Goal: Information Seeking & Learning: Learn about a topic

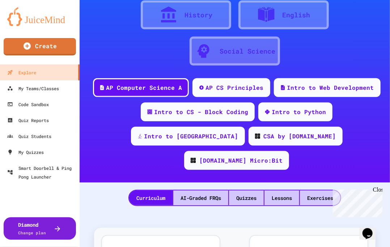
scroll to position [96, 0]
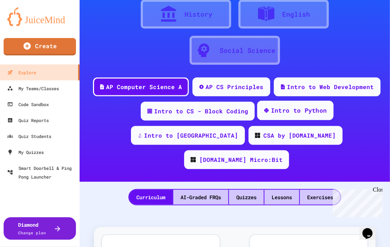
click at [271, 111] on div "Intro to Python" at bounding box center [299, 110] width 56 height 9
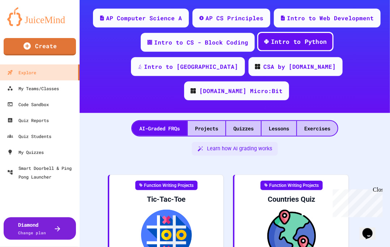
scroll to position [166, 0]
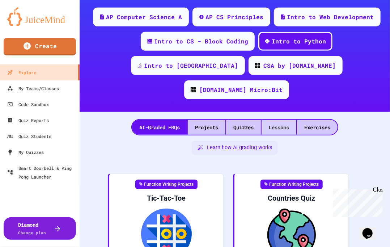
click at [271, 120] on div "Lessons" at bounding box center [279, 127] width 35 height 15
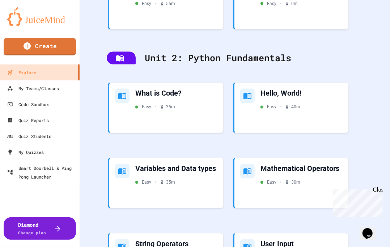
scroll to position [457, 0]
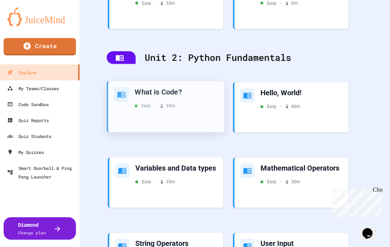
click at [212, 86] on div "What is Code? Easy • 35 m" at bounding box center [166, 106] width 116 height 51
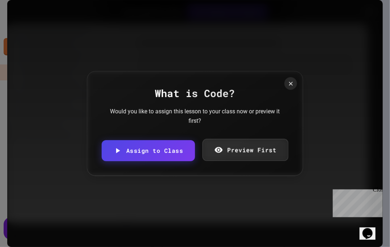
click at [233, 150] on link "Preview First" at bounding box center [245, 150] width 86 height 22
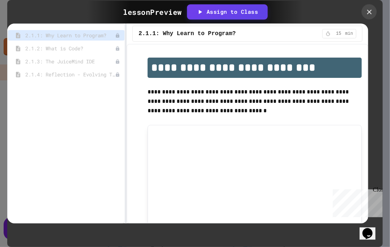
click at [369, 11] on icon at bounding box center [369, 12] width 8 height 8
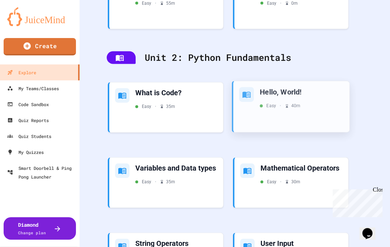
click at [302, 102] on div "Easy • 40 m" at bounding box center [302, 105] width 84 height 7
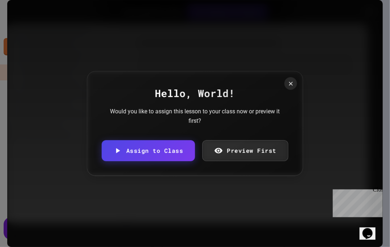
click at [262, 137] on div "Hello, World! Would you like to assign this lesson to your class now or preview…" at bounding box center [195, 123] width 216 height 105
click at [262, 147] on link "Preview First" at bounding box center [246, 150] width 88 height 22
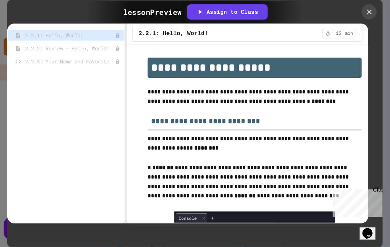
click at [370, 9] on icon at bounding box center [369, 12] width 8 height 8
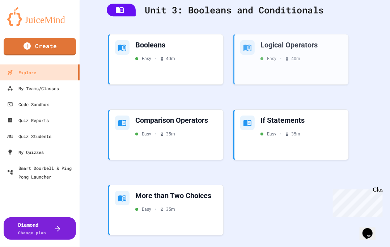
scroll to position [835, 0]
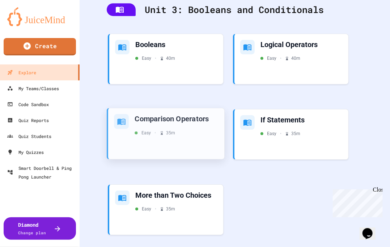
click at [207, 118] on div "Comparison Operators Easy • 35 m" at bounding box center [166, 133] width 116 height 51
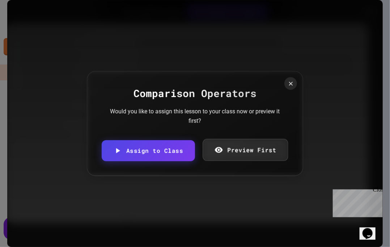
click at [225, 153] on link "Preview First" at bounding box center [245, 150] width 85 height 22
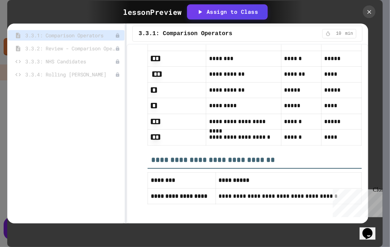
scroll to position [1841, 0]
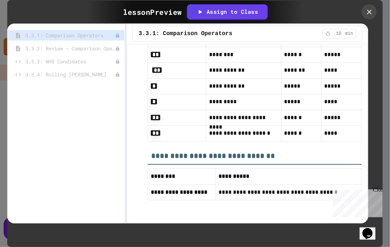
click at [369, 8] on icon at bounding box center [369, 12] width 8 height 8
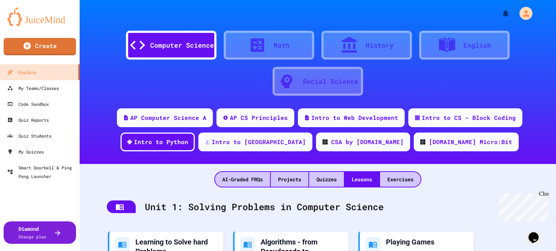
click at [268, 128] on div "AP Computer Science A AP CS Principles Intro to Web Development Intro to CS - B…" at bounding box center [318, 133] width 476 height 48
click at [270, 121] on div "AP CS Principles" at bounding box center [259, 117] width 60 height 9
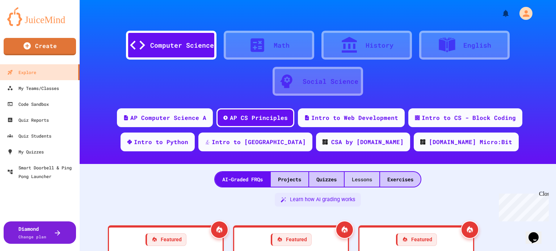
click at [366, 181] on div "Lessons" at bounding box center [361, 179] width 35 height 15
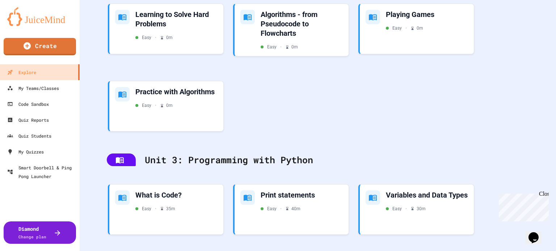
scroll to position [331, 0]
click at [324, 215] on div "Print statements Easy • 40 m" at bounding box center [291, 208] width 116 height 51
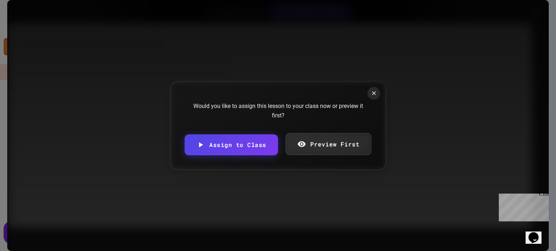
click at [322, 139] on link "Preview First" at bounding box center [328, 145] width 86 height 22
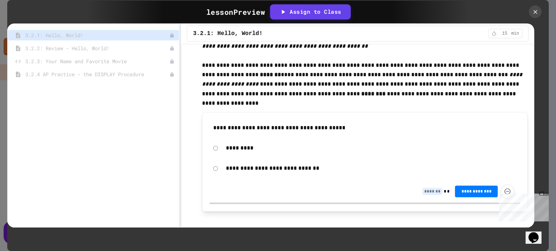
scroll to position [240, 0]
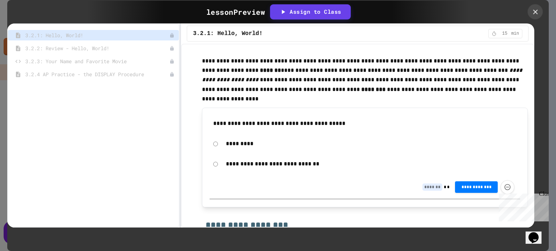
click at [390, 13] on icon at bounding box center [535, 12] width 8 height 8
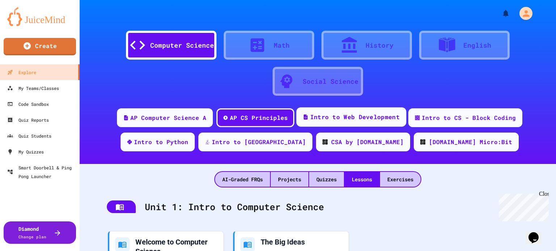
click at [357, 115] on div "Intro to Web Development" at bounding box center [354, 117] width 89 height 9
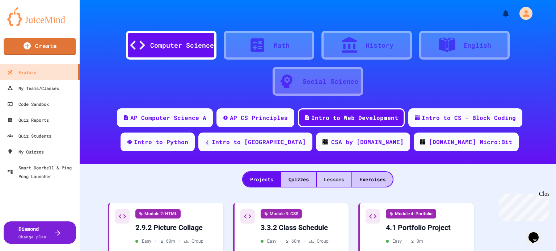
click at [333, 174] on div "Lessons" at bounding box center [334, 179] width 35 height 15
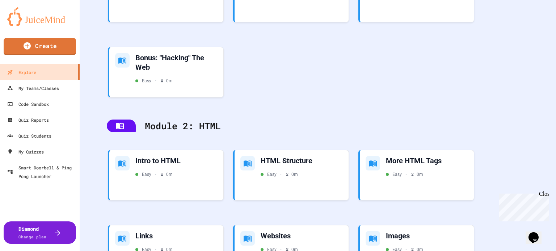
scroll to position [335, 0]
click at [185, 81] on div "Easy • 0 m" at bounding box center [177, 80] width 84 height 7
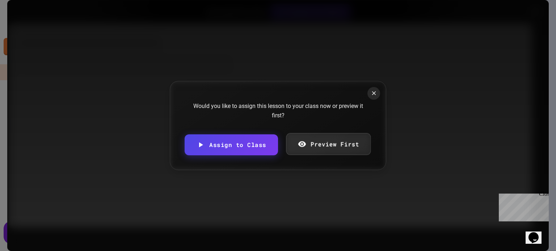
click at [305, 151] on link "Preview First" at bounding box center [328, 145] width 85 height 22
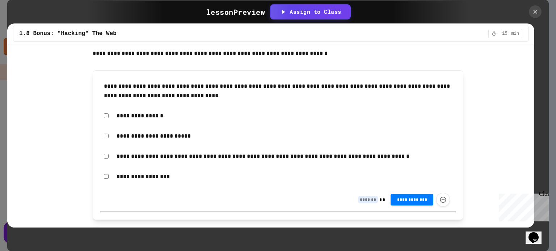
scroll to position [1096, 0]
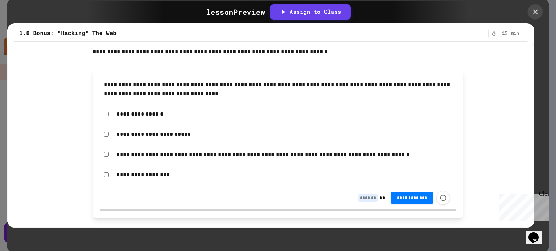
click at [390, 13] on icon at bounding box center [535, 12] width 8 height 8
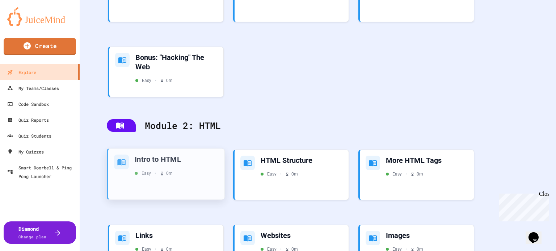
click at [183, 170] on div "Easy • 0 m" at bounding box center [177, 173] width 84 height 7
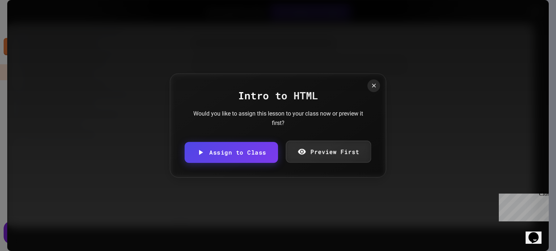
click at [313, 155] on link "Preview First" at bounding box center [327, 152] width 85 height 22
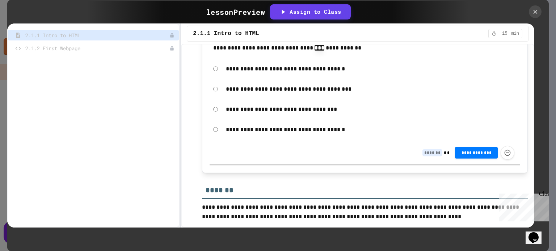
scroll to position [2766, 0]
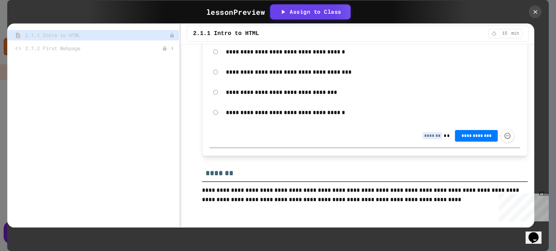
click at [127, 43] on div "2.1.2 First Webpage" at bounding box center [93, 48] width 171 height 10
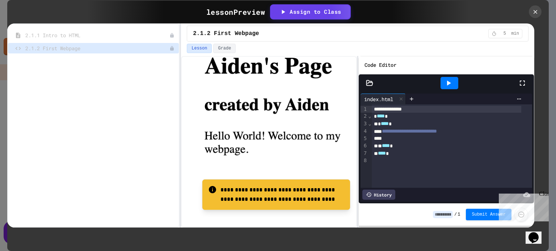
scroll to position [148, 0]
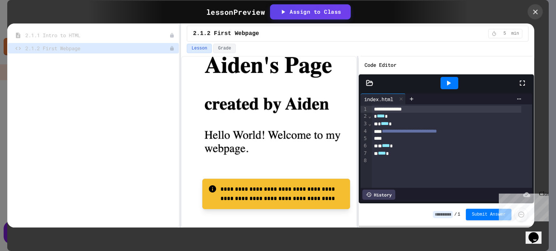
click at [390, 14] on icon at bounding box center [535, 12] width 8 height 8
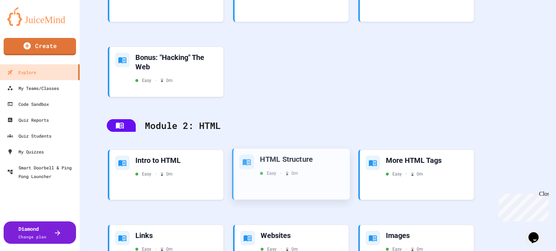
click at [301, 163] on div "HTML Structure" at bounding box center [302, 160] width 84 height 10
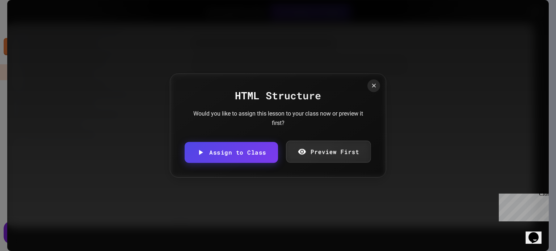
click at [310, 151] on link "Preview First" at bounding box center [328, 152] width 85 height 22
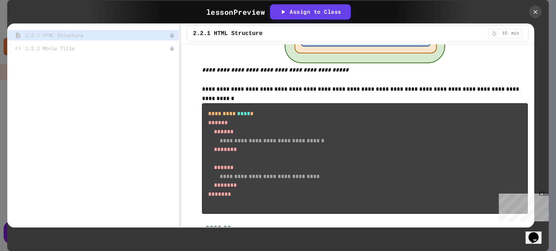
scroll to position [2591, 0]
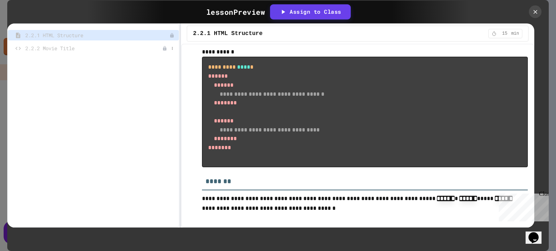
click at [45, 45] on span "2.2.2 Movie Title" at bounding box center [93, 49] width 137 height 8
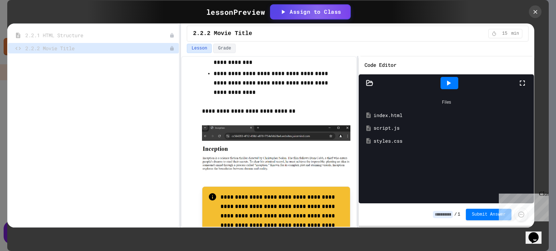
scroll to position [139, 0]
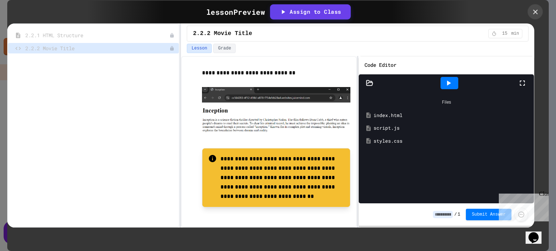
click at [390, 10] on icon at bounding box center [535, 12] width 8 height 8
